Goal: Task Accomplishment & Management: Use online tool/utility

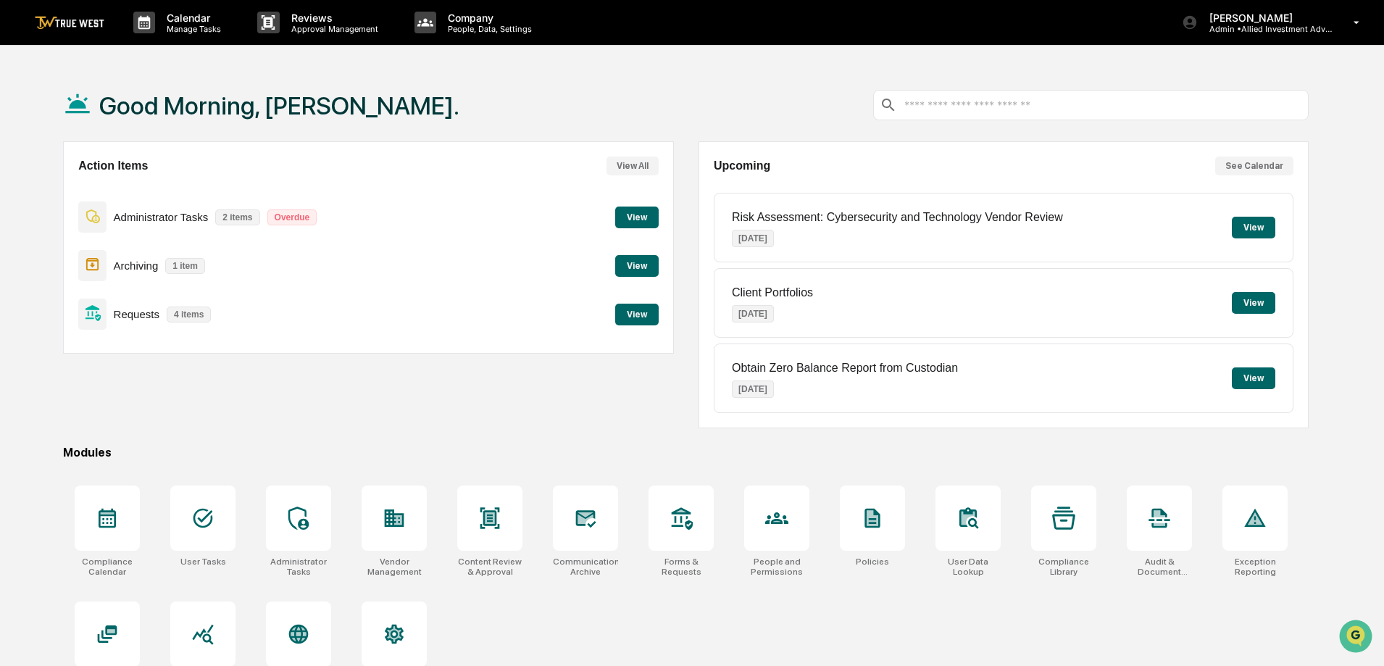
click at [639, 314] on button "View" at bounding box center [636, 315] width 43 height 22
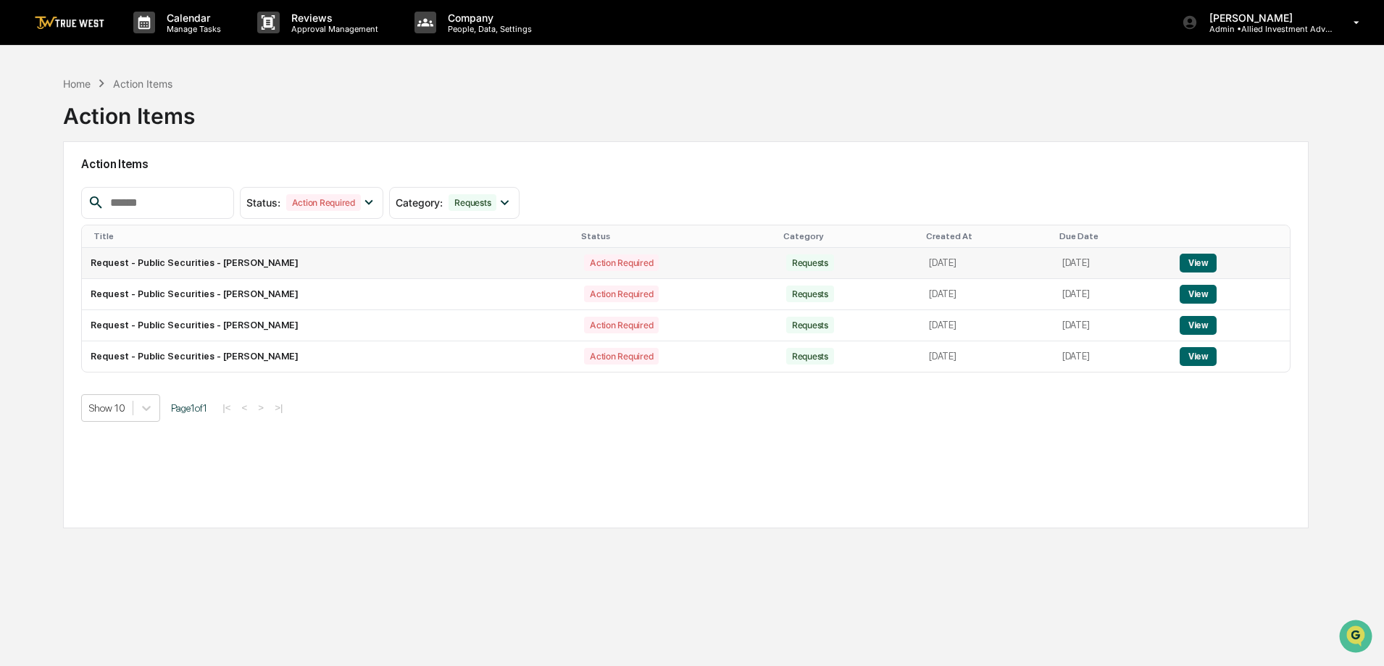
click at [1206, 261] on button "View" at bounding box center [1198, 263] width 37 height 19
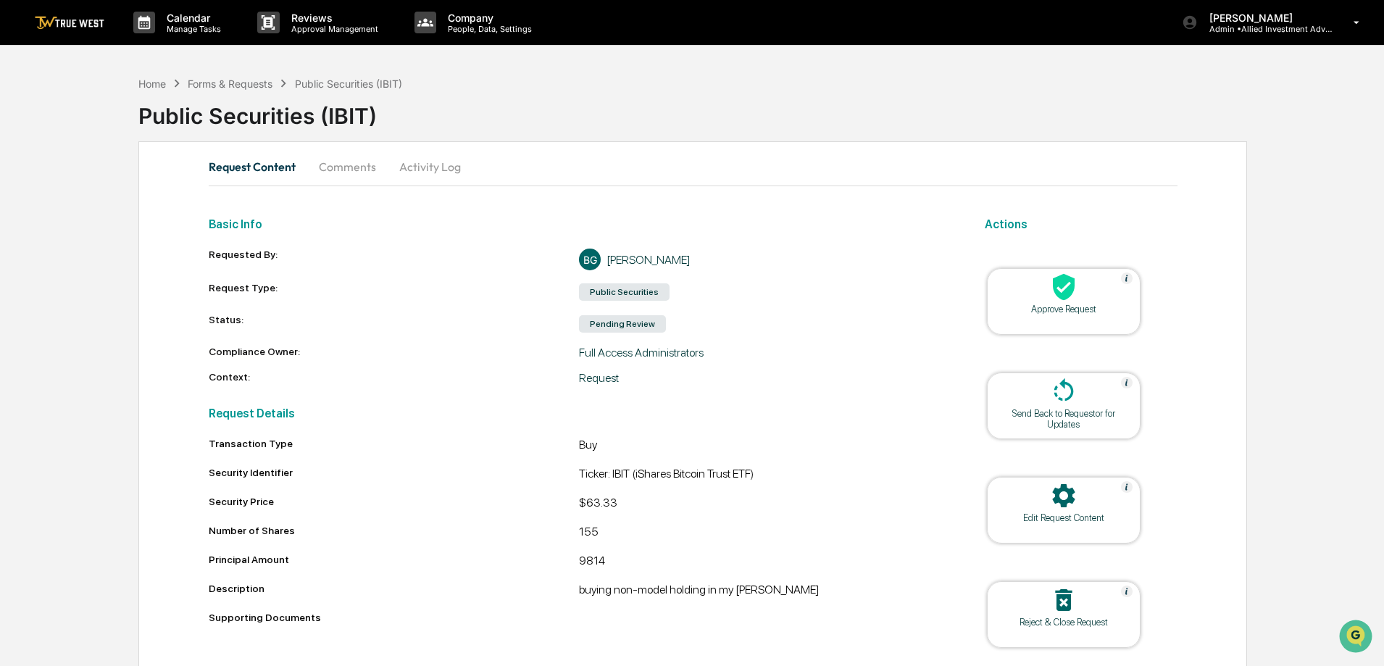
click at [1059, 296] on icon at bounding box center [1064, 287] width 22 height 27
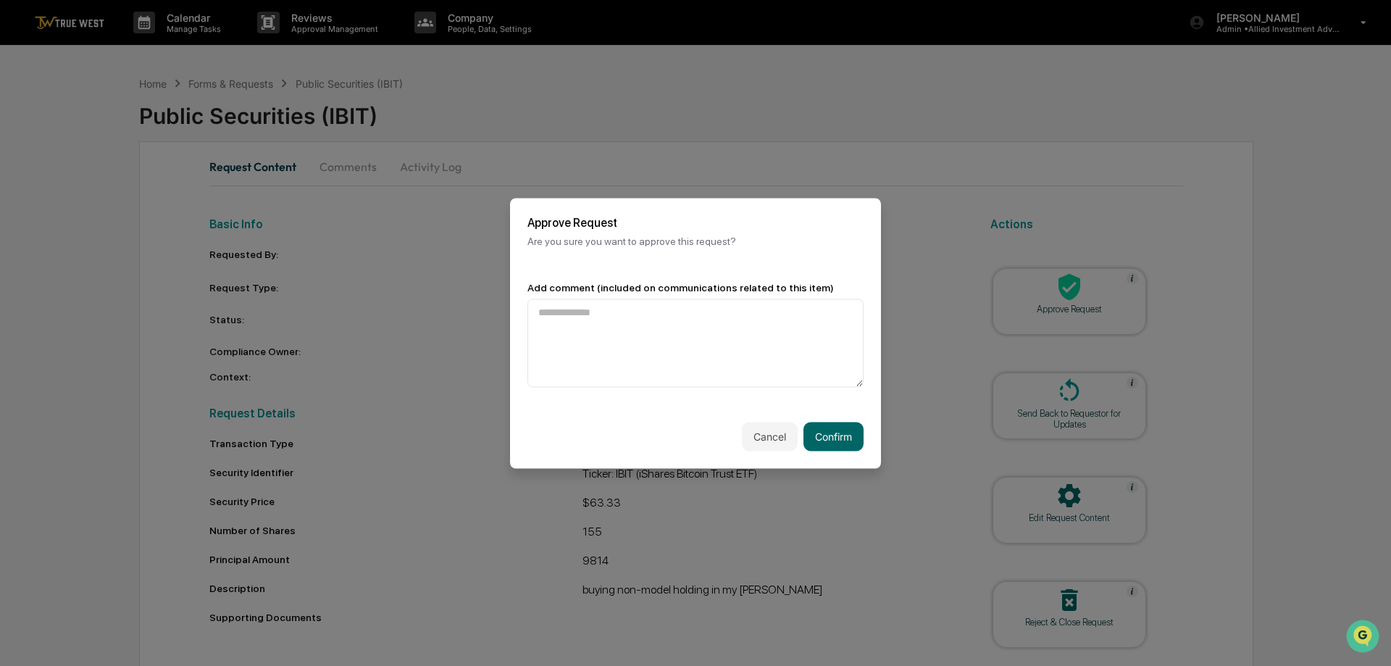
drag, startPoint x: 826, startPoint y: 424, endPoint x: 820, endPoint y: 415, distance: 10.9
click at [820, 416] on div "Cancel Confirm" at bounding box center [695, 436] width 371 height 64
click at [820, 428] on button "Confirm" at bounding box center [834, 436] width 60 height 29
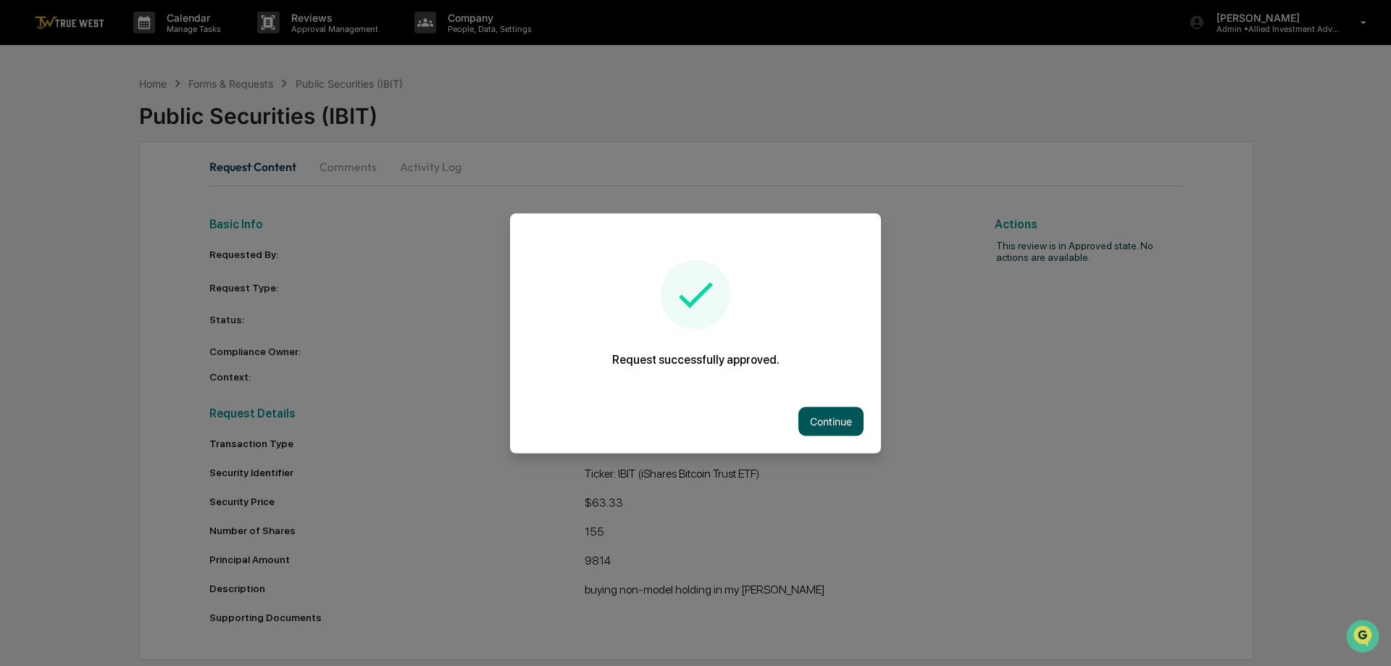
click at [825, 420] on button "Continue" at bounding box center [831, 421] width 65 height 29
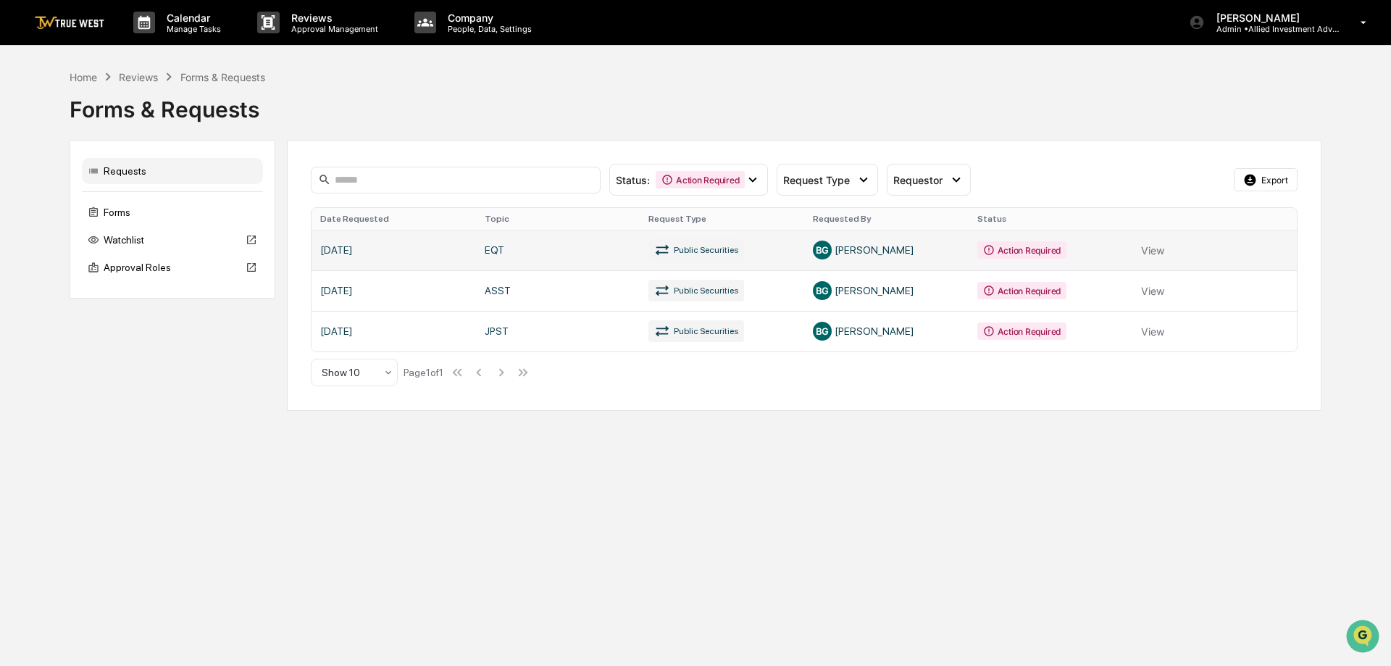
click at [1152, 249] on link at bounding box center [804, 250] width 985 height 41
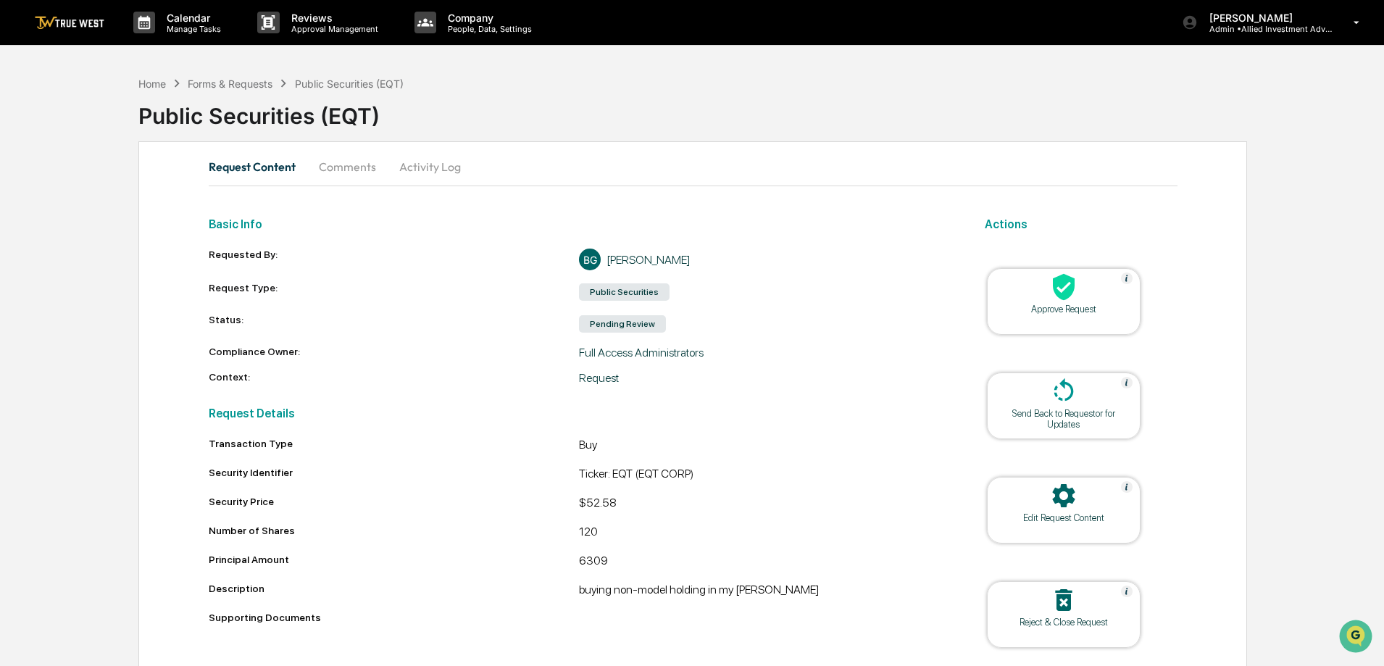
click at [1058, 294] on icon at bounding box center [1064, 287] width 22 height 27
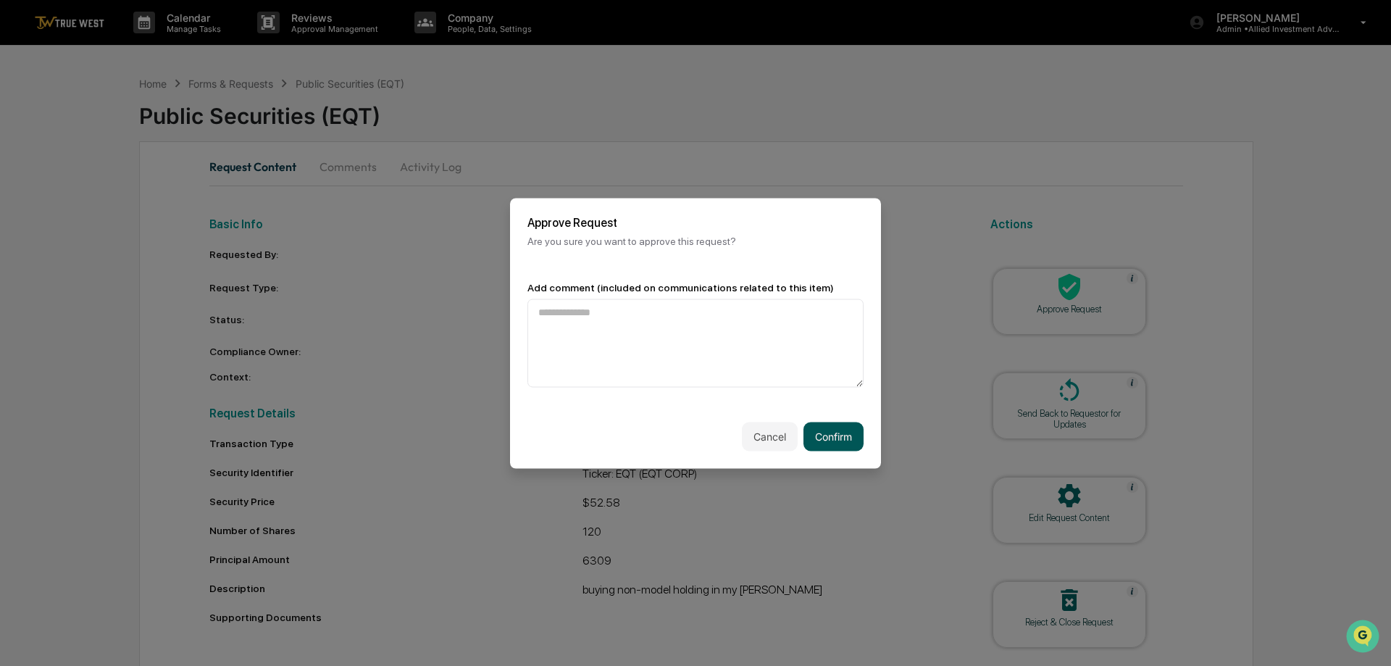
click at [822, 431] on button "Confirm" at bounding box center [834, 436] width 60 height 29
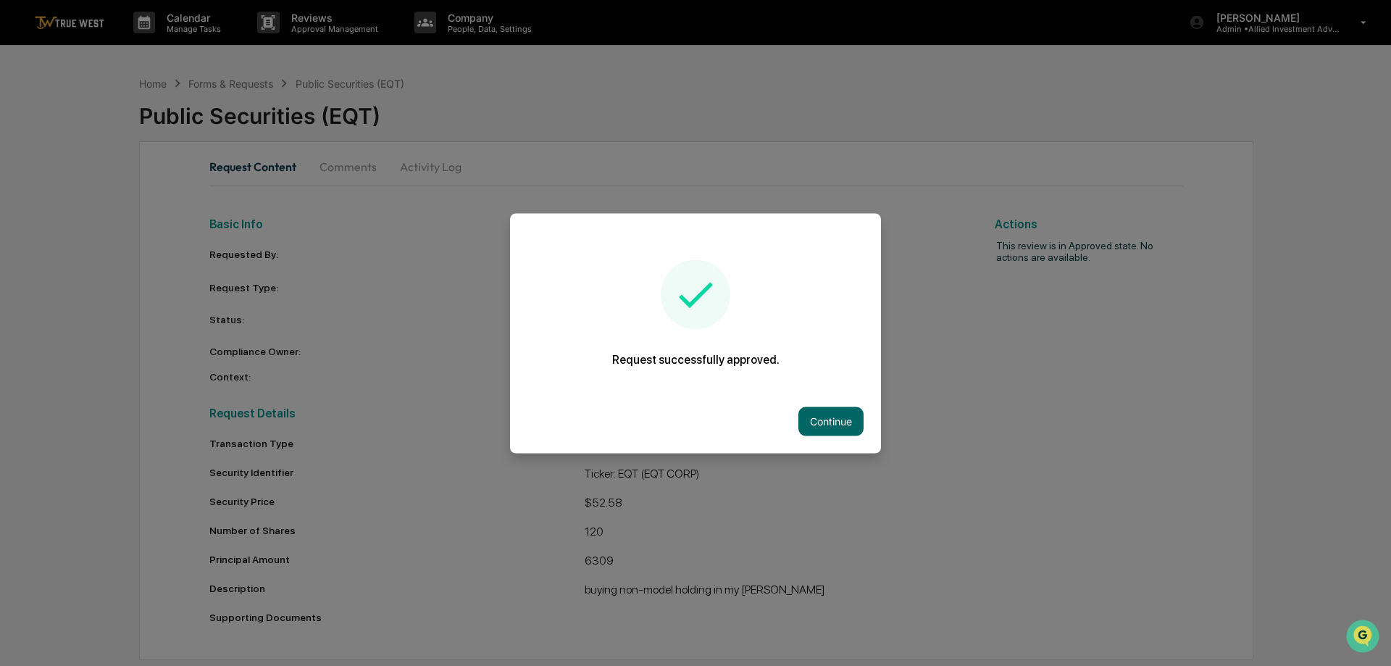
click at [829, 416] on button "Continue" at bounding box center [831, 421] width 65 height 29
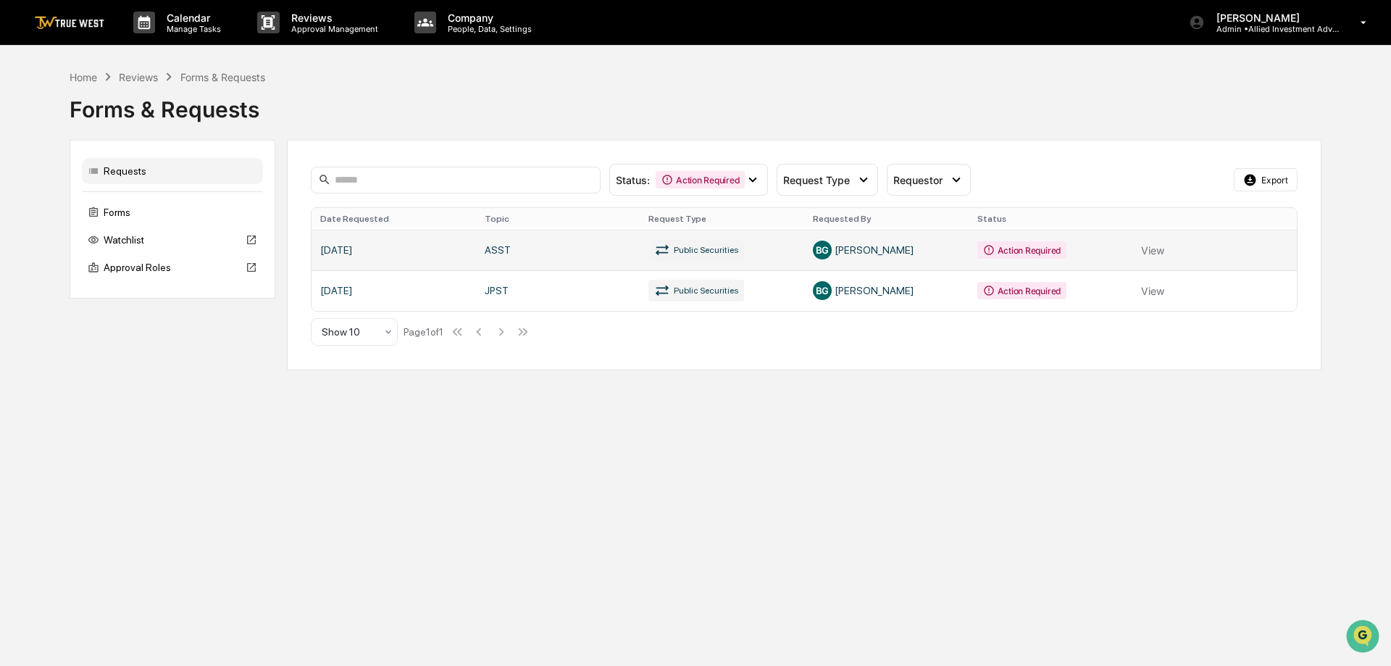
click at [1159, 248] on link at bounding box center [804, 250] width 985 height 41
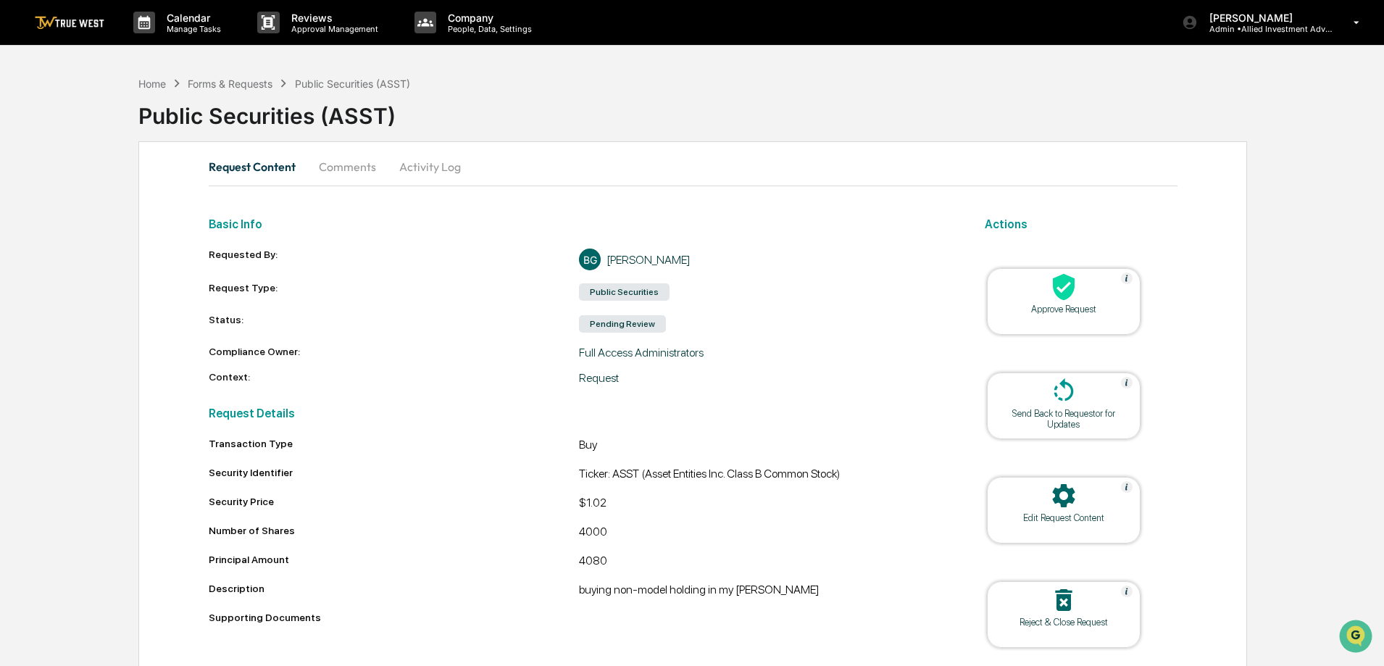
click at [1049, 302] on div at bounding box center [1063, 287] width 145 height 31
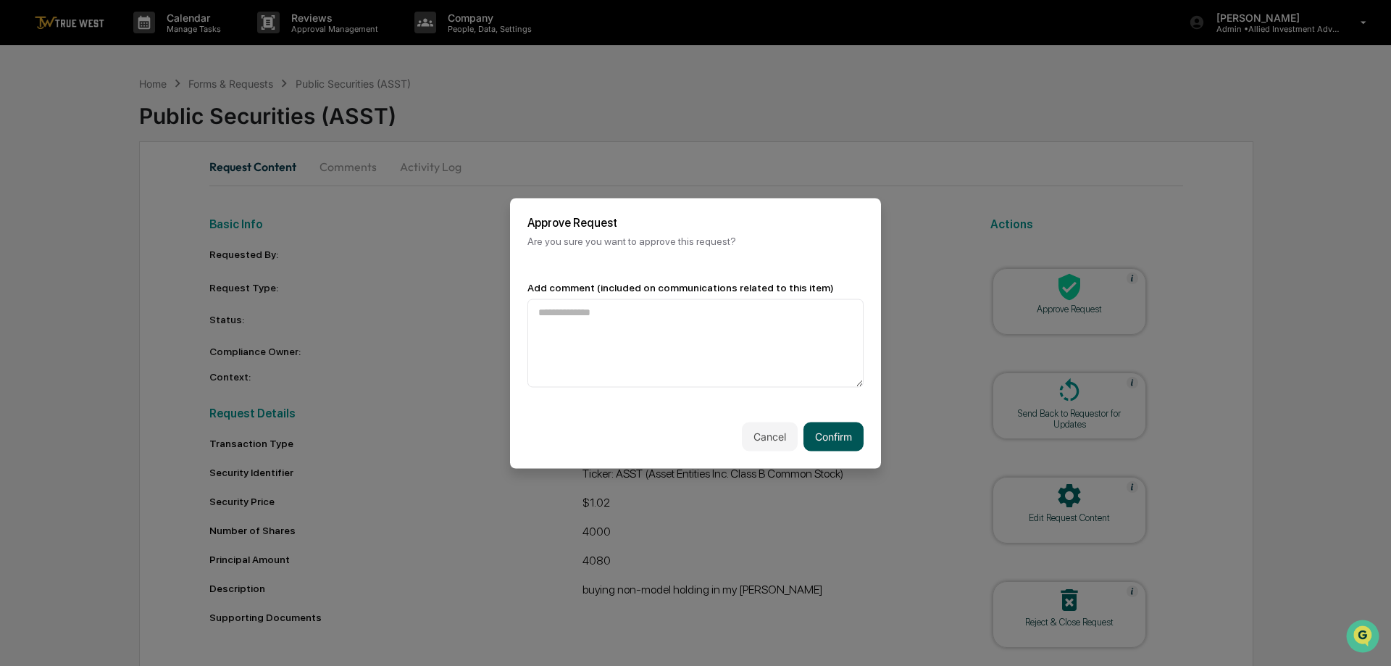
click at [832, 435] on button "Confirm" at bounding box center [834, 436] width 60 height 29
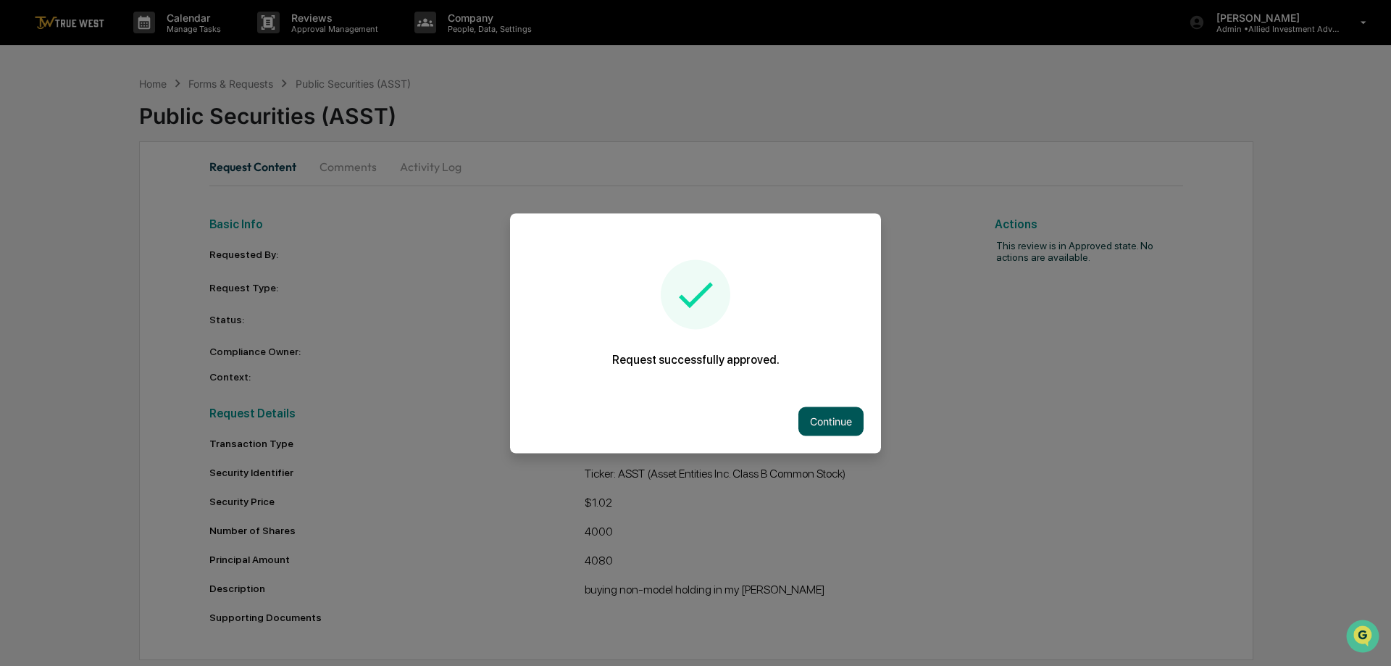
click at [820, 420] on button "Continue" at bounding box center [831, 421] width 65 height 29
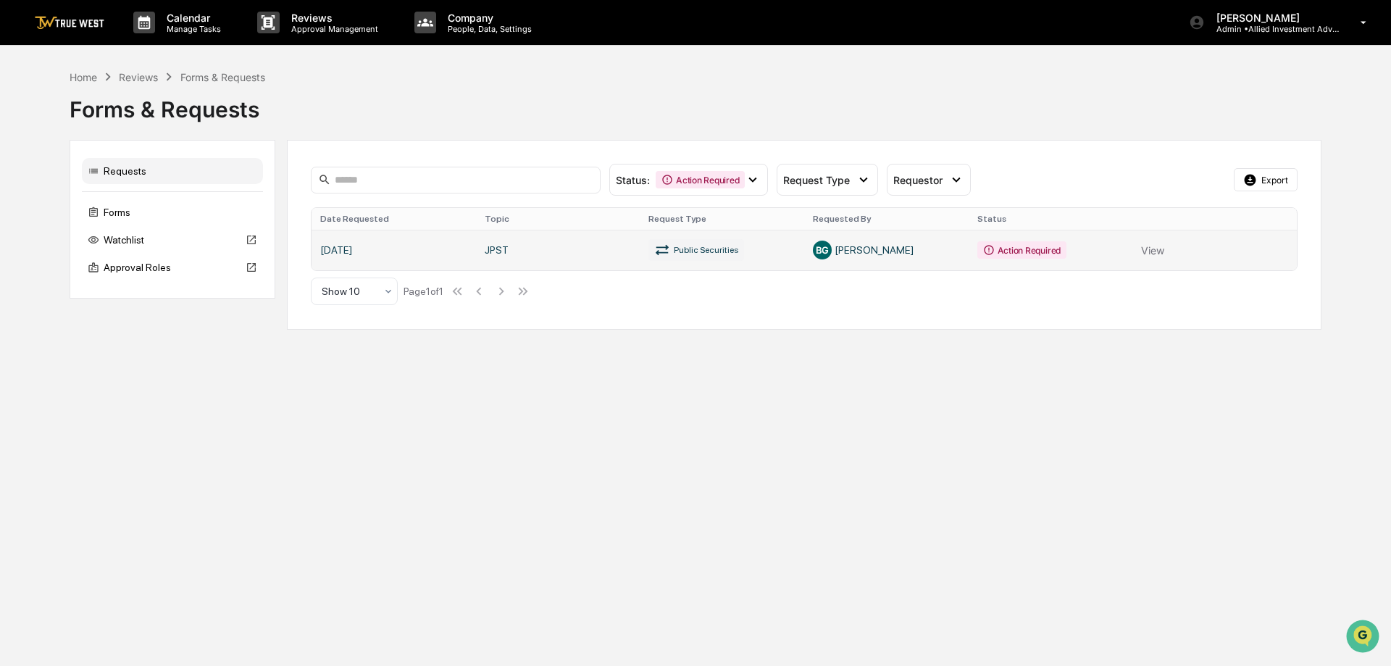
click at [1152, 250] on link at bounding box center [804, 250] width 985 height 41
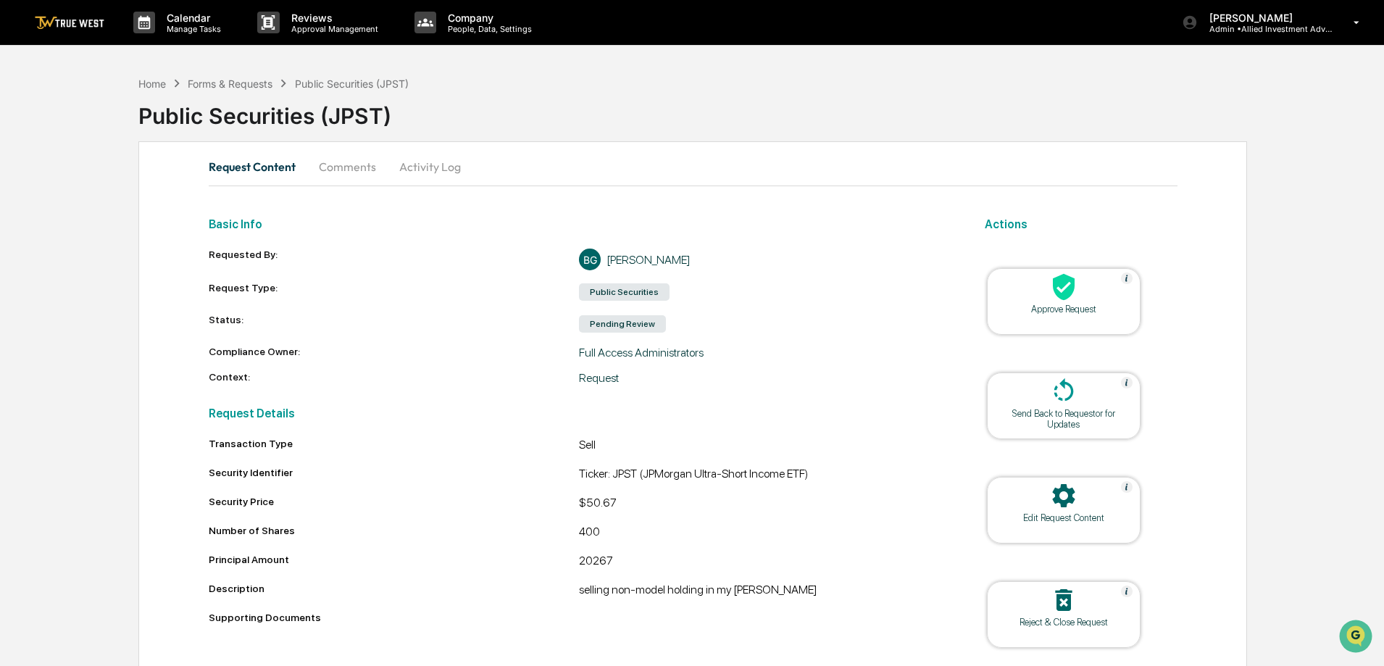
click at [1051, 295] on icon at bounding box center [1063, 286] width 29 height 29
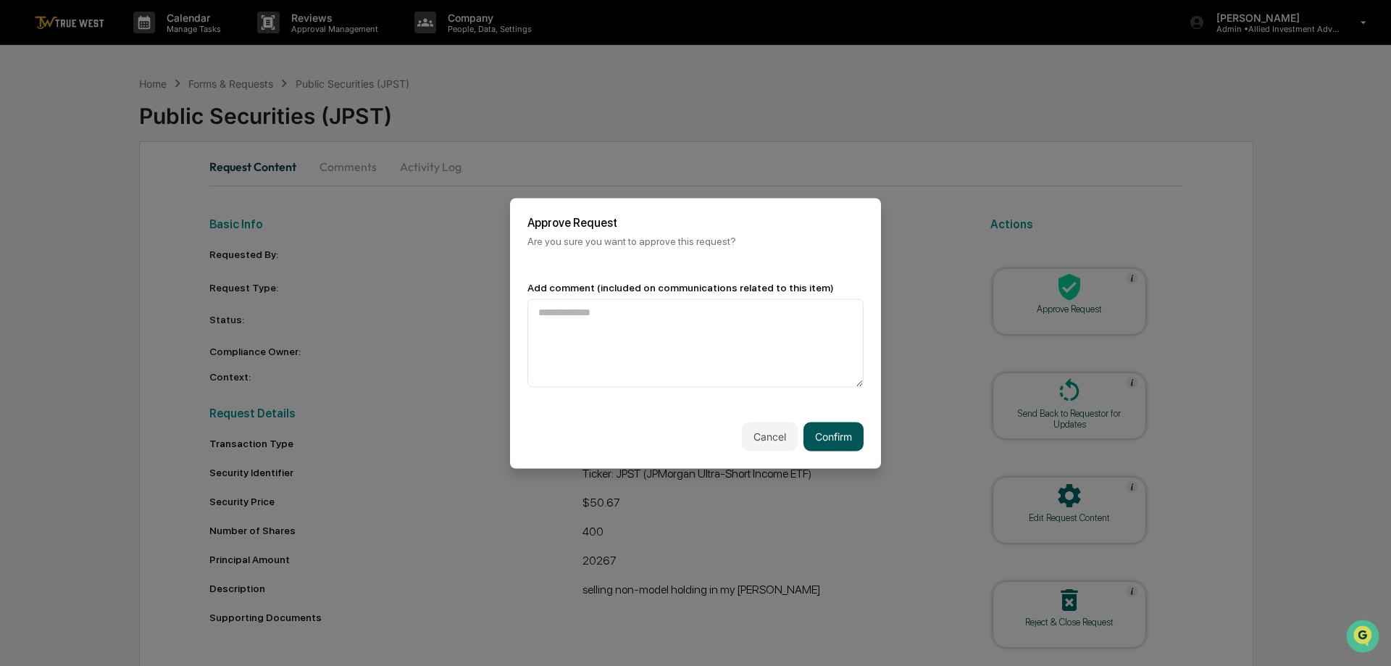
click at [837, 426] on button "Confirm" at bounding box center [834, 436] width 60 height 29
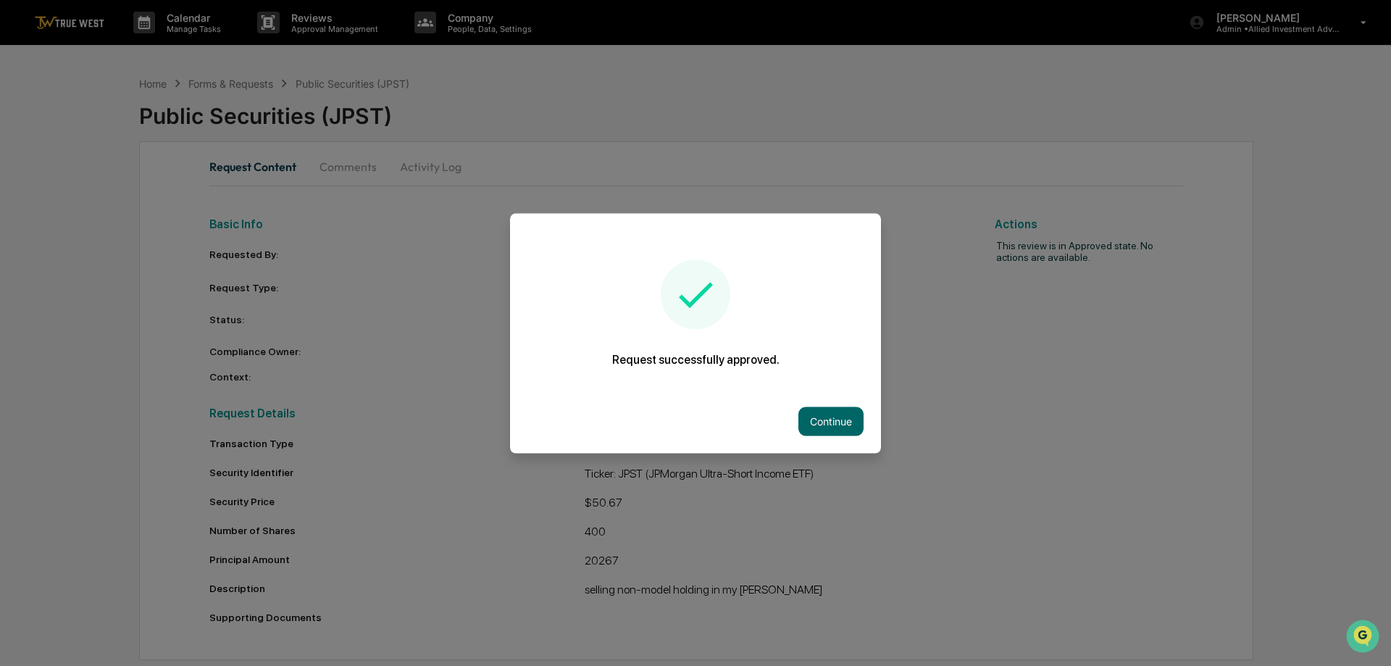
click at [833, 414] on button "Continue" at bounding box center [831, 421] width 65 height 29
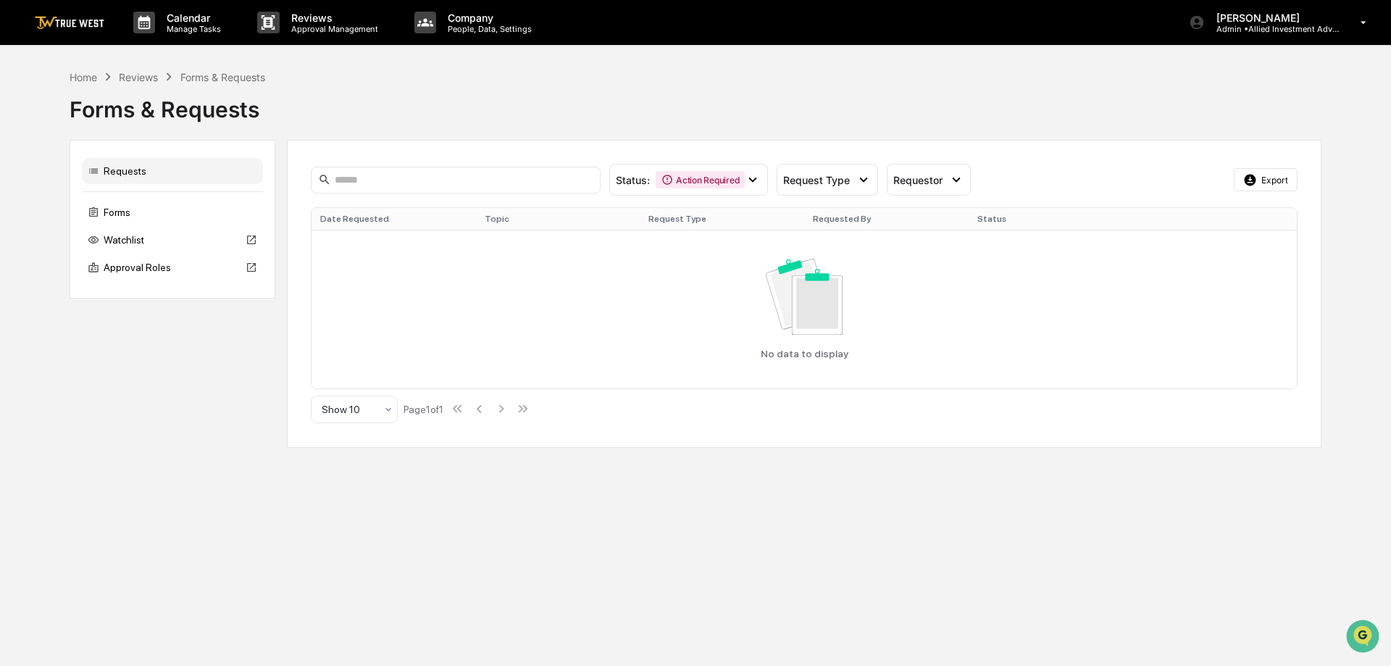
click at [72, 20] on img at bounding box center [70, 23] width 70 height 14
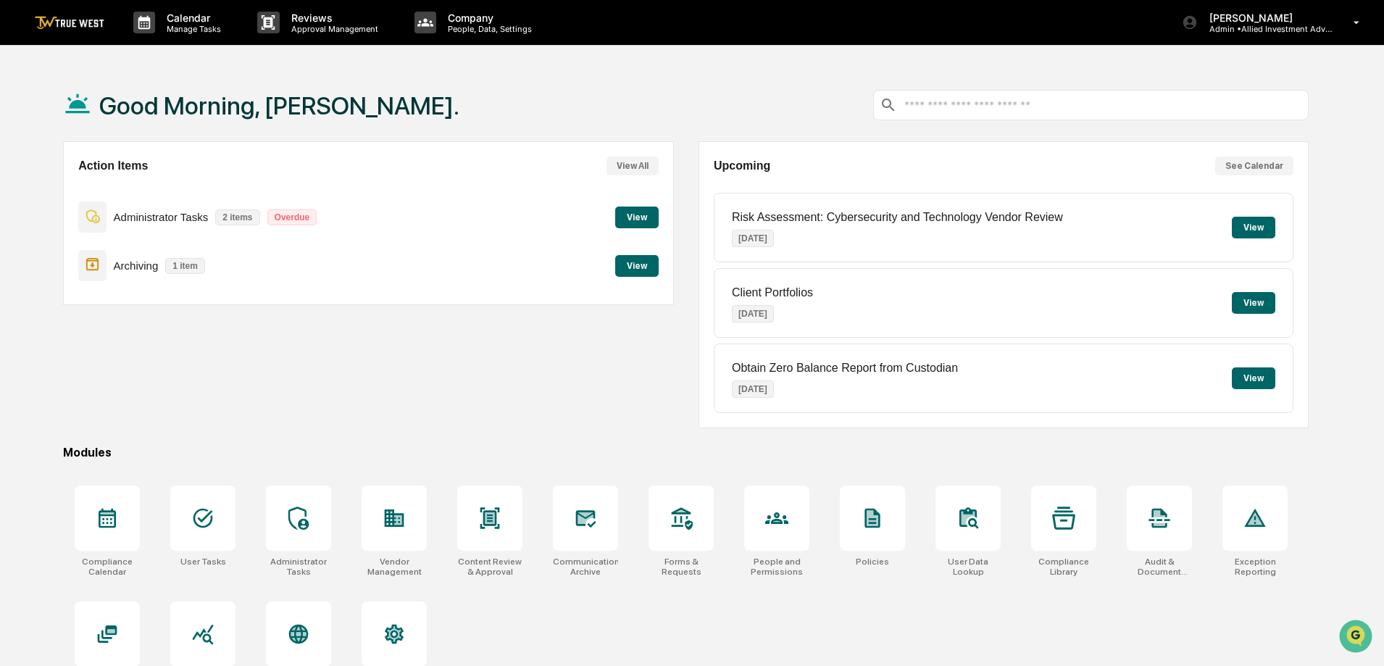
click at [630, 264] on button "View" at bounding box center [636, 266] width 43 height 22
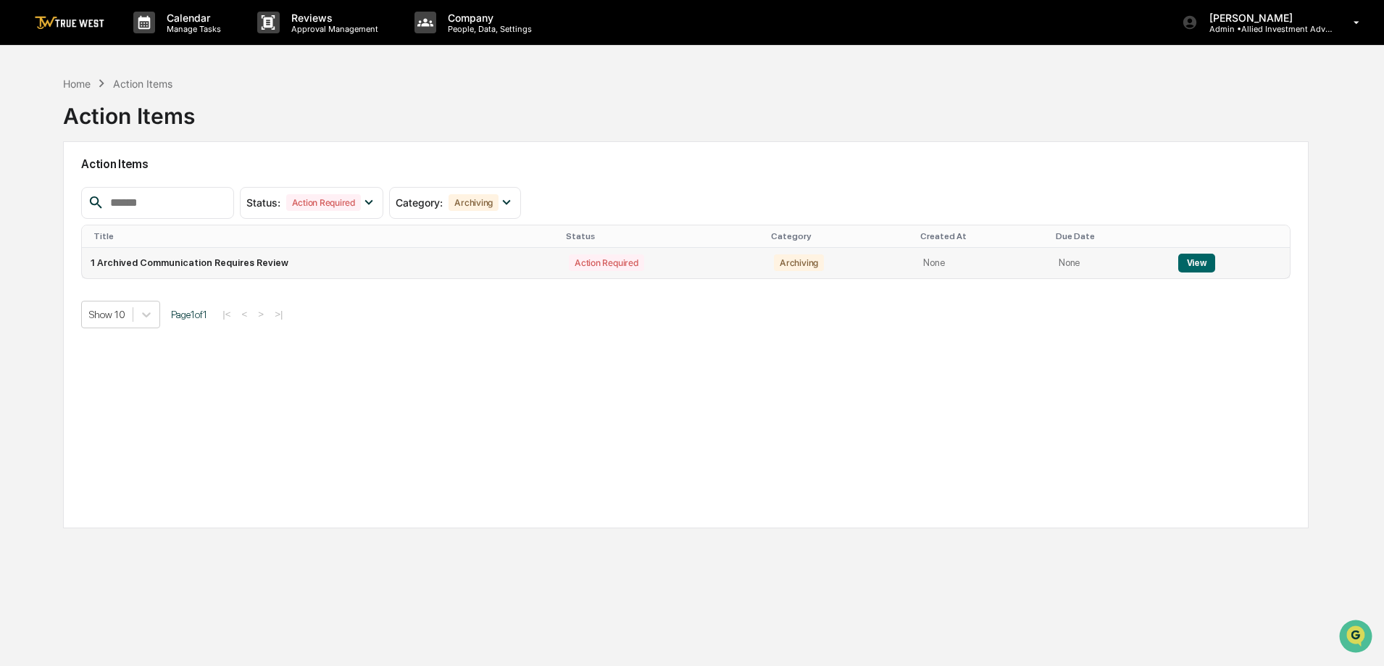
click at [1196, 262] on button "View" at bounding box center [1196, 263] width 37 height 19
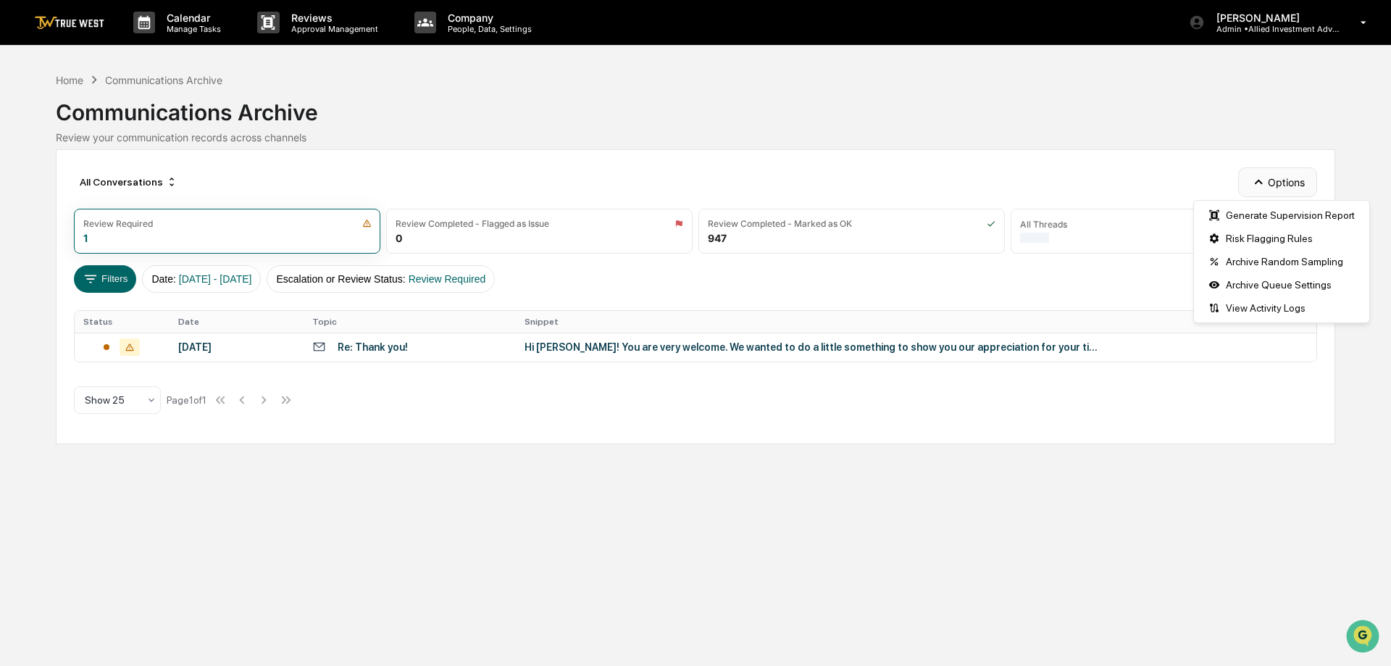
click at [1285, 182] on button "Options" at bounding box center [1277, 181] width 79 height 29
click at [1019, 127] on div "Communications Archive Review your communication records across channels" at bounding box center [696, 116] width 1280 height 56
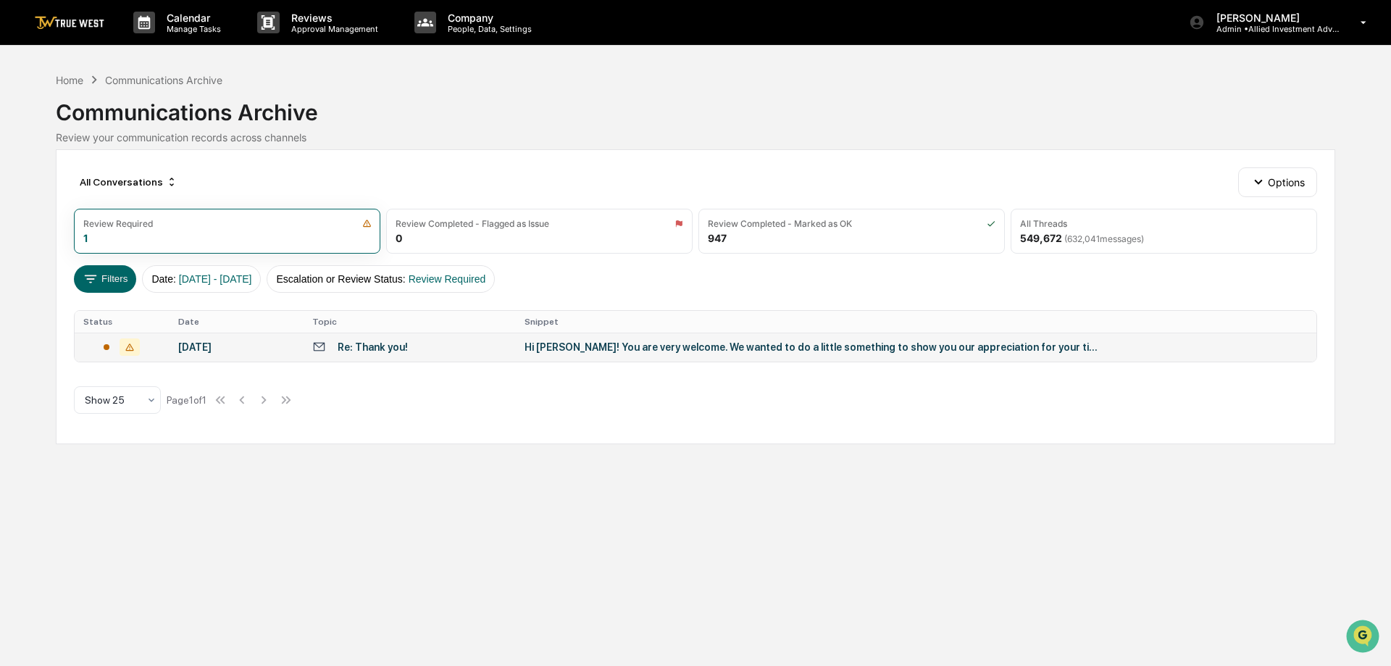
click at [767, 347] on div "Hi [PERSON_NAME]! You are very welcome. We wanted to do a little something to s…" at bounding box center [815, 347] width 580 height 12
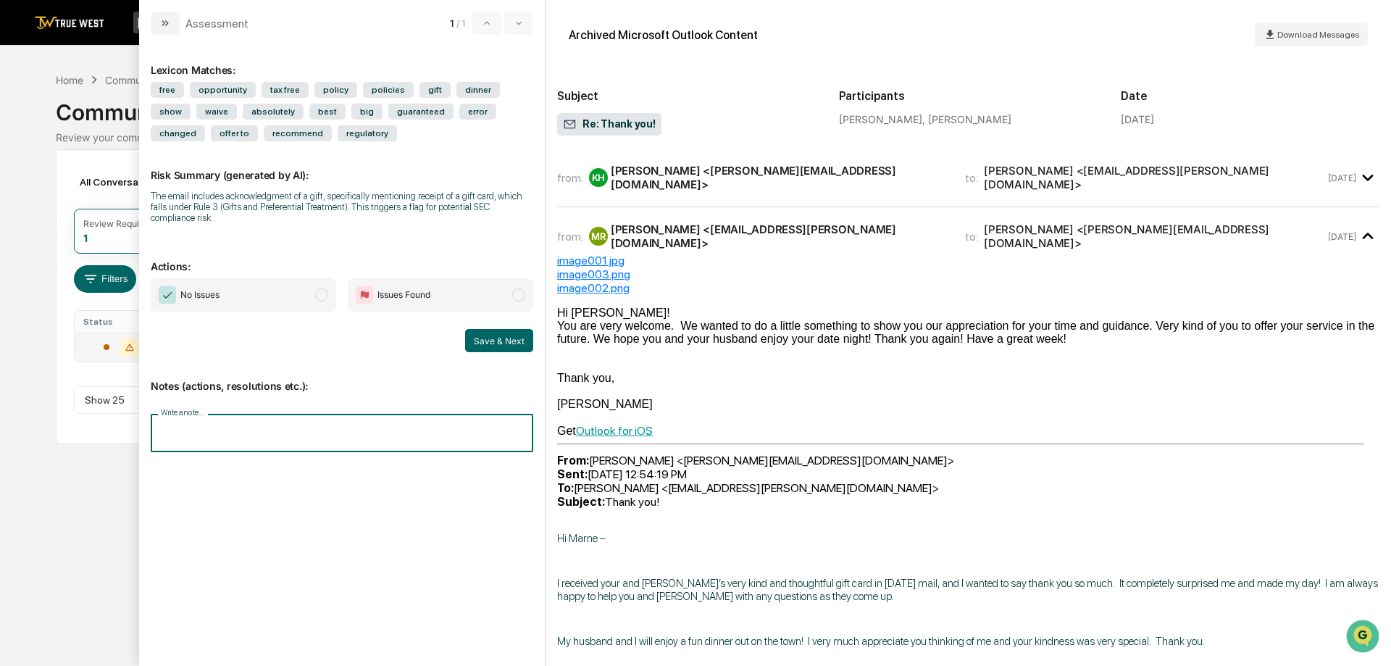
click at [262, 419] on input "Write a note..." at bounding box center [342, 433] width 383 height 38
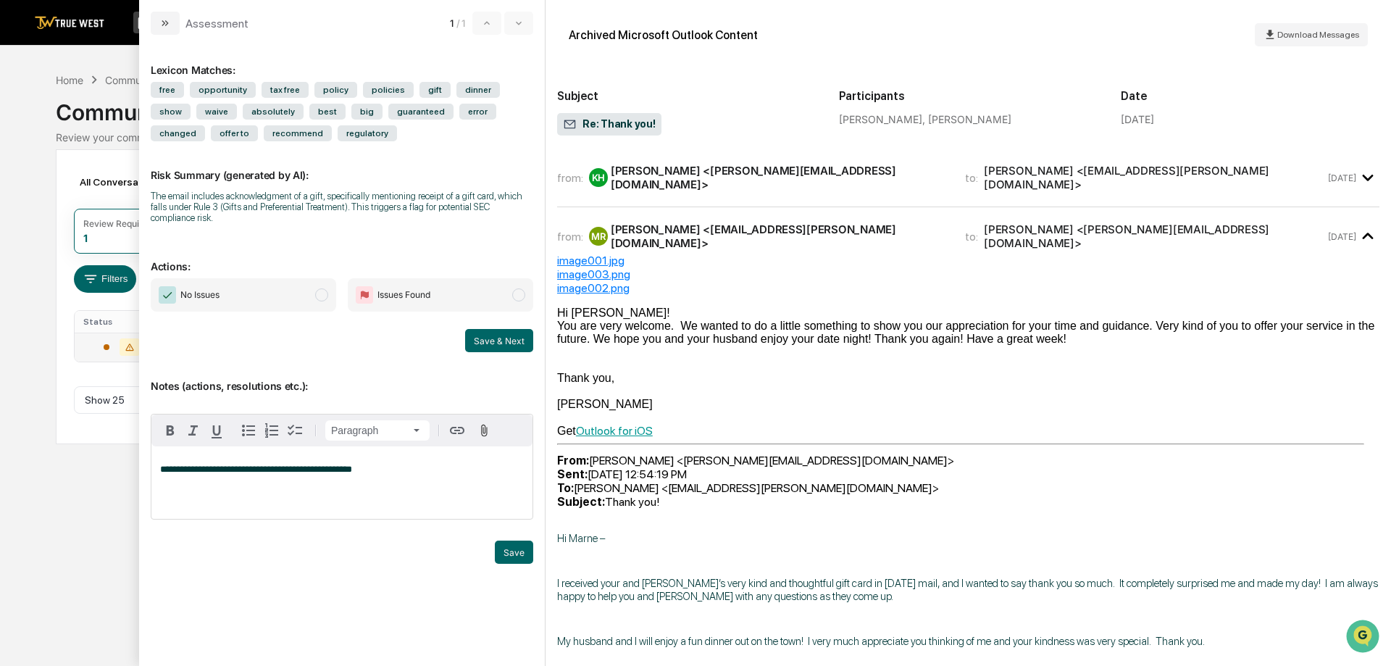
click at [207, 464] on span "**********" at bounding box center [256, 468] width 192 height 9
click at [352, 464] on span "**********" at bounding box center [256, 468] width 192 height 9
click at [217, 288] on span "No Issues" at bounding box center [199, 295] width 39 height 14
click at [514, 545] on button "Save" at bounding box center [514, 552] width 38 height 23
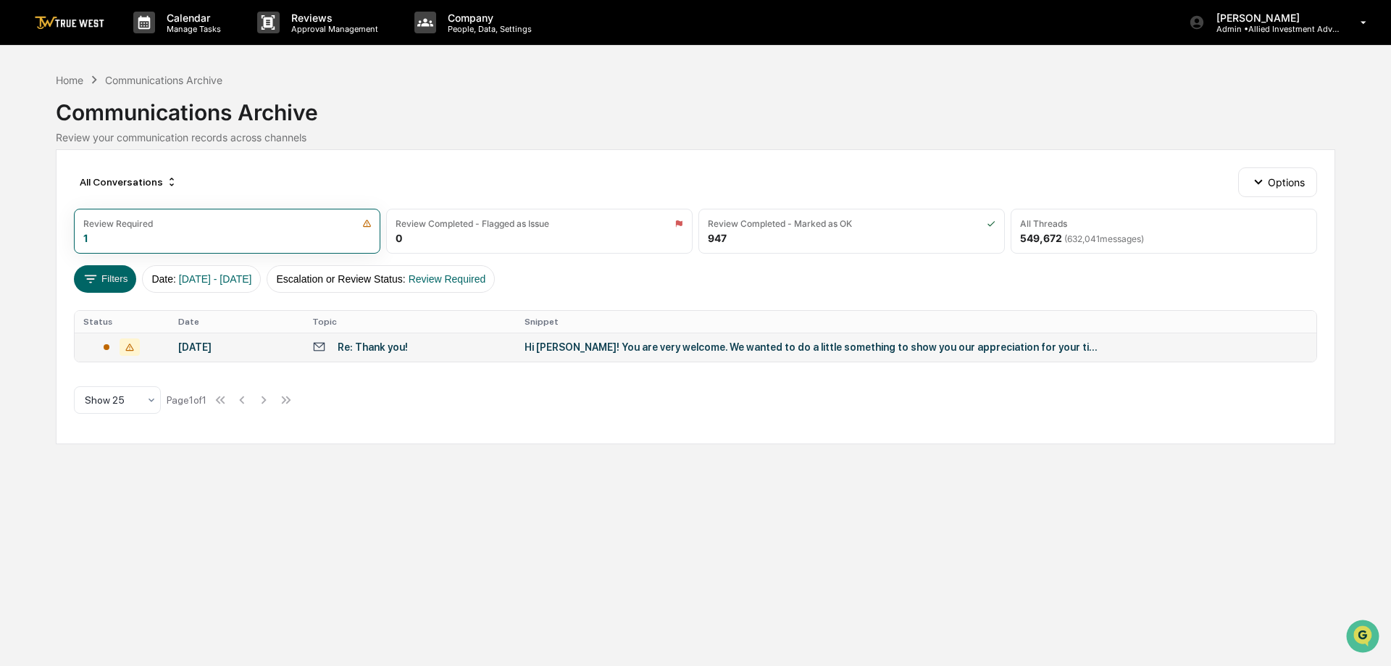
click at [95, 554] on div "Calendar Manage Tasks Reviews Approval Management Company People, Data, Setting…" at bounding box center [695, 333] width 1391 height 666
click at [893, 345] on div "Hi [PERSON_NAME]! You are very welcome. We wanted to do a little something to s…" at bounding box center [815, 347] width 580 height 12
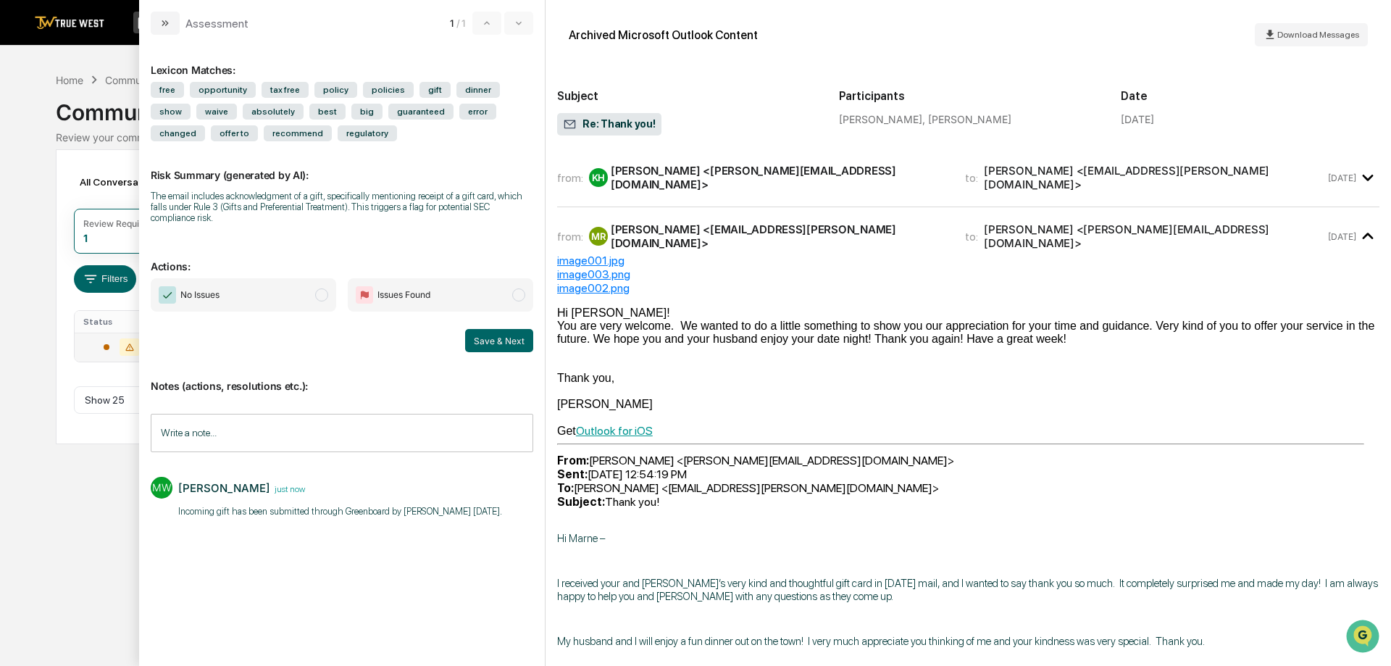
click at [188, 288] on span "No Issues" at bounding box center [199, 295] width 39 height 14
click at [510, 332] on button "Save & Next" at bounding box center [499, 340] width 68 height 23
